Goal: Navigation & Orientation: Find specific page/section

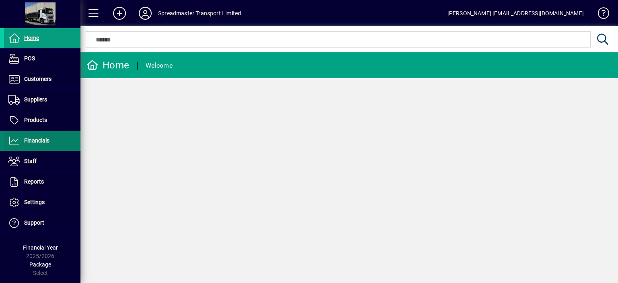
click at [40, 137] on span "Financials" at bounding box center [36, 140] width 25 height 6
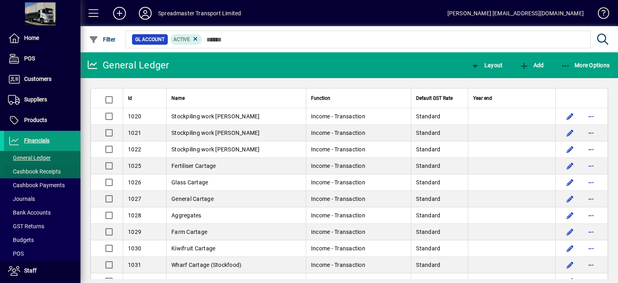
click at [45, 169] on span "Cashbook Receipts" at bounding box center [34, 171] width 53 height 6
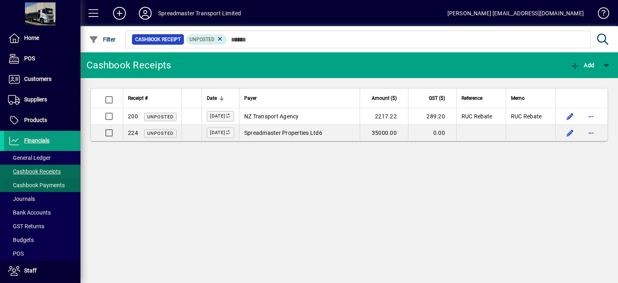
click at [50, 185] on span "Cashbook Payments" at bounding box center [36, 185] width 57 height 6
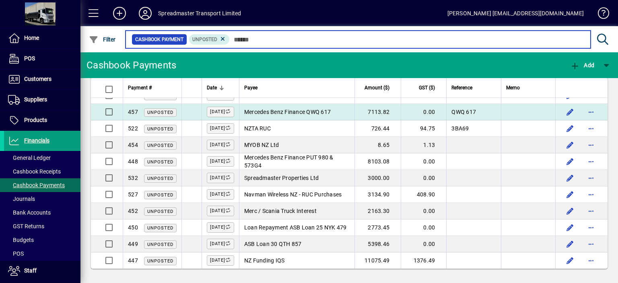
scroll to position [890, 0]
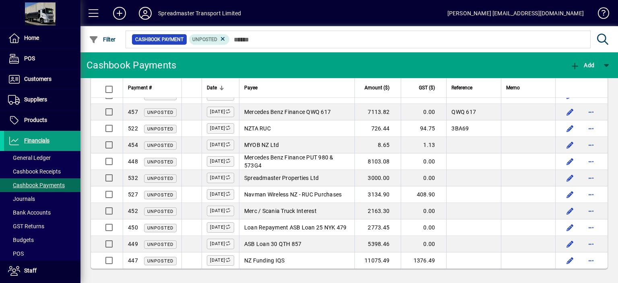
click at [144, 13] on icon at bounding box center [145, 13] width 16 height 13
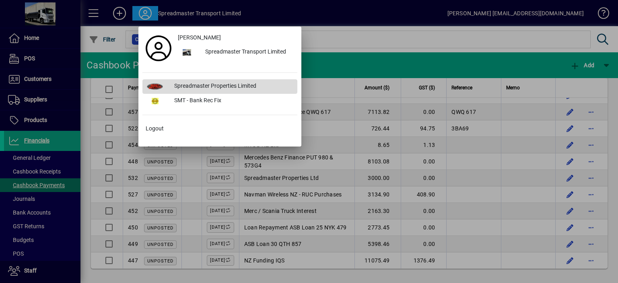
click at [229, 85] on div "Spreadmaster Properties Limited" at bounding box center [232, 86] width 129 height 14
